Goal: Information Seeking & Learning: Learn about a topic

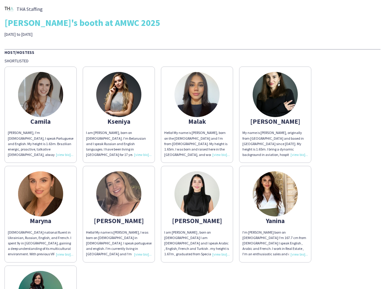
click at [193, 145] on div "Hello! My name is [PERSON_NAME], born on the [DEMOGRAPHIC_DATA] and I’m from [D…" at bounding box center [197, 143] width 66 height 27
click at [41, 115] on img at bounding box center [40, 94] width 45 height 45
click at [119, 115] on img at bounding box center [118, 94] width 45 height 45
click at [197, 115] on img at bounding box center [197, 94] width 45 height 45
click at [276, 115] on img at bounding box center [275, 94] width 45 height 45
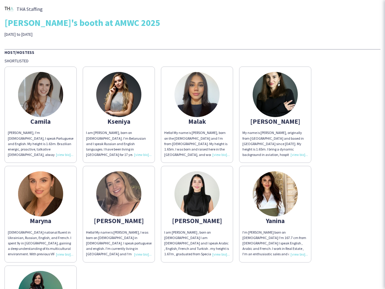
click at [41, 214] on img at bounding box center [40, 193] width 45 height 45
click at [119, 214] on img at bounding box center [118, 193] width 45 height 45
click at [197, 214] on img at bounding box center [197, 193] width 45 height 45
click at [276, 214] on img at bounding box center [275, 193] width 45 height 45
click at [41, 277] on img at bounding box center [40, 293] width 45 height 45
